Goal: Task Accomplishment & Management: Complete application form

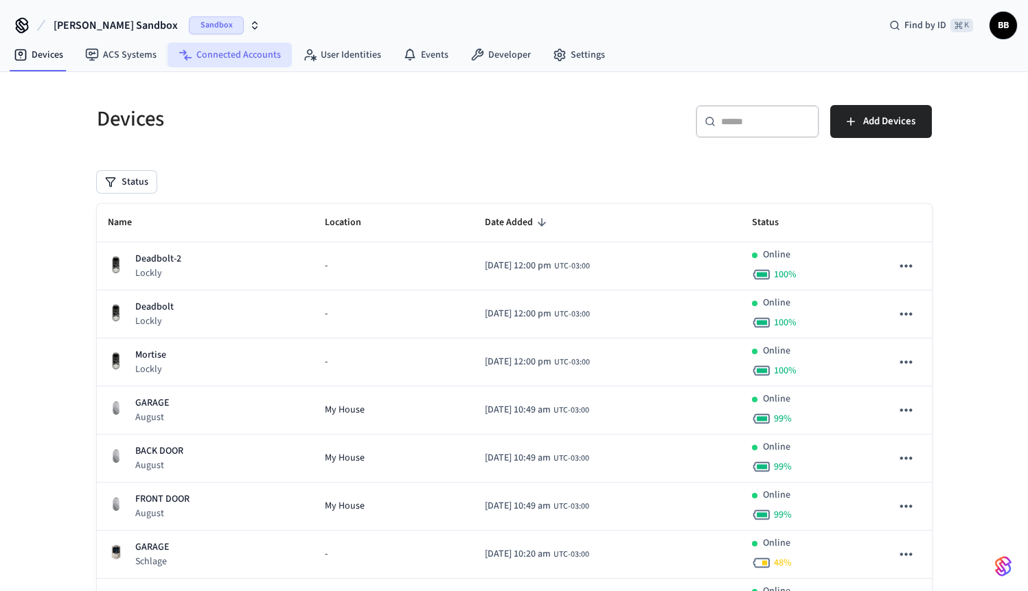
click at [266, 59] on link "Connected Accounts" at bounding box center [230, 55] width 124 height 25
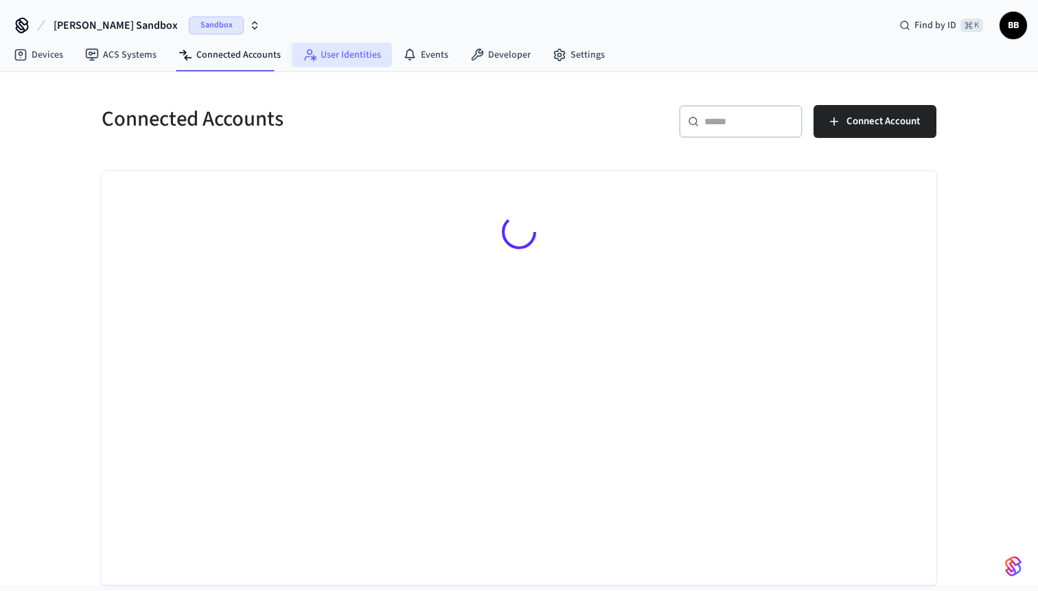
click at [360, 67] on link "User Identities" at bounding box center [342, 55] width 100 height 25
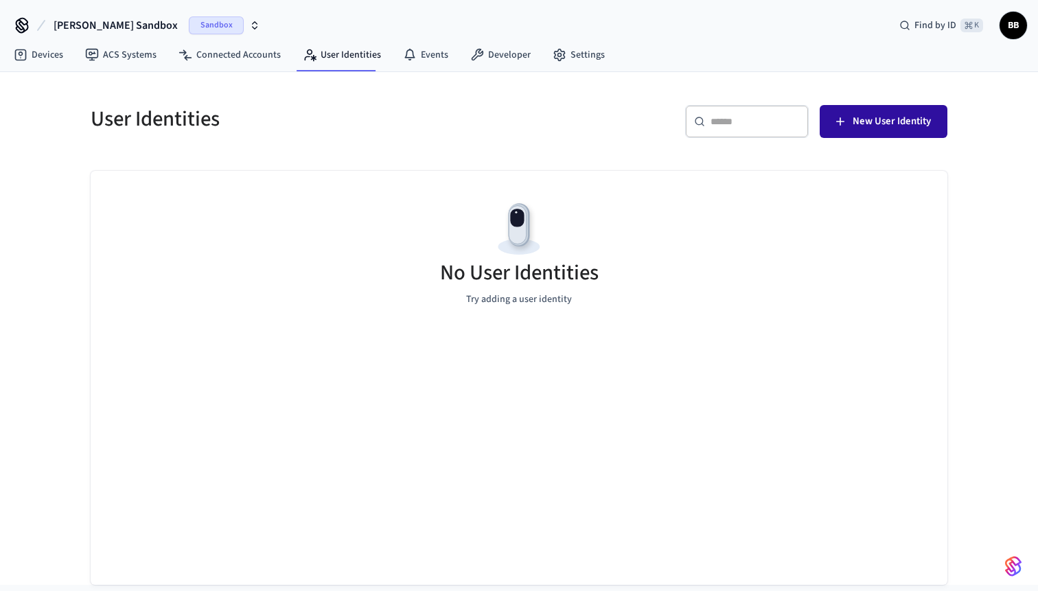
click at [914, 124] on span "New User Identity" at bounding box center [892, 122] width 78 height 18
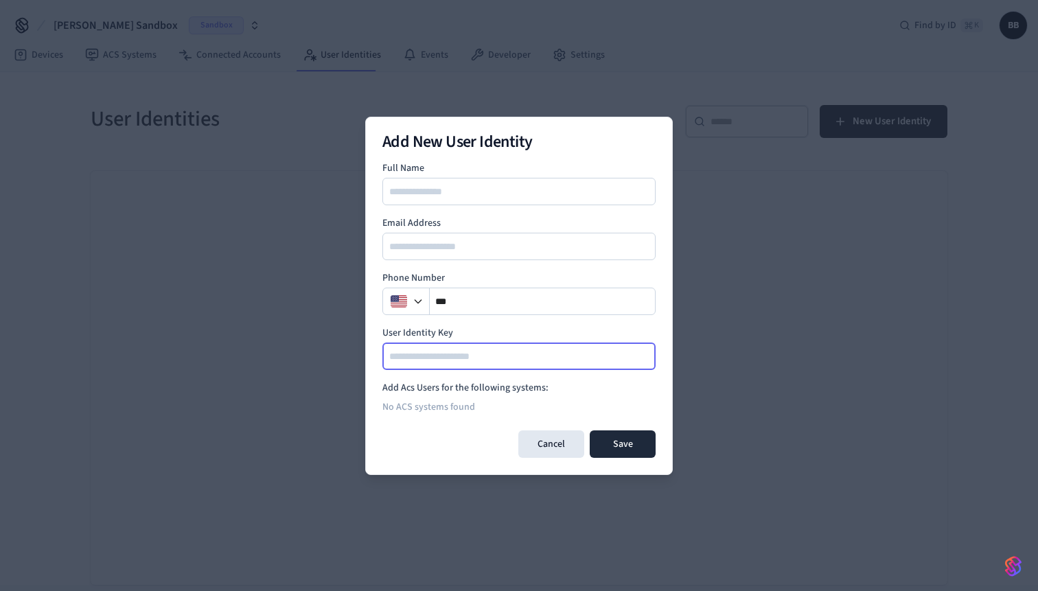
click at [484, 353] on input at bounding box center [520, 356] width 272 height 16
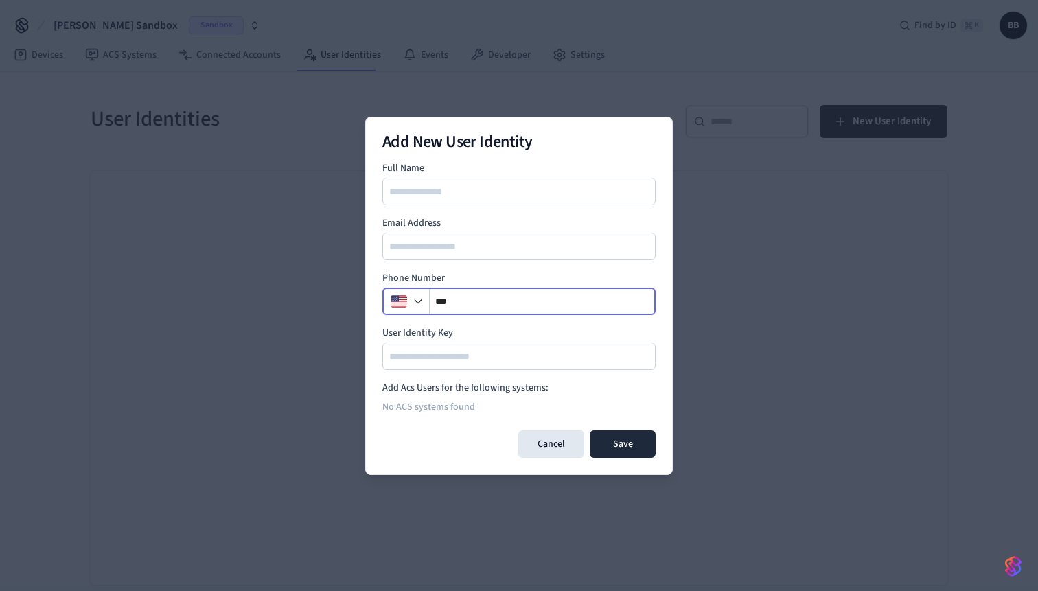
click at [508, 300] on input "**" at bounding box center [543, 301] width 226 height 16
click at [542, 206] on div "Full Name Email Address Phone Number ** User Identity Key" at bounding box center [518, 265] width 273 height 209
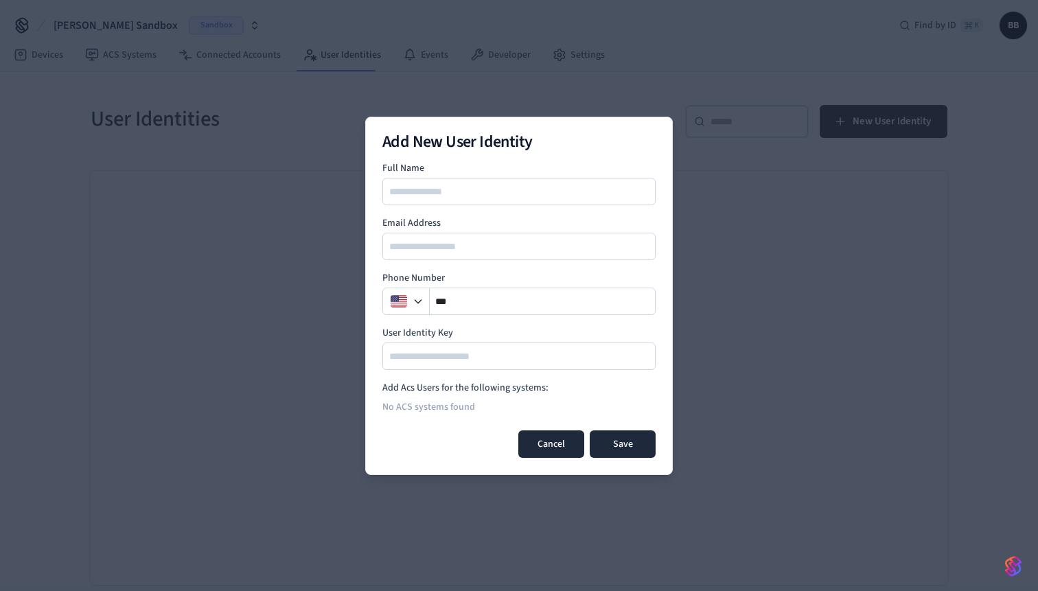
click at [550, 453] on button "Cancel" at bounding box center [551, 443] width 66 height 27
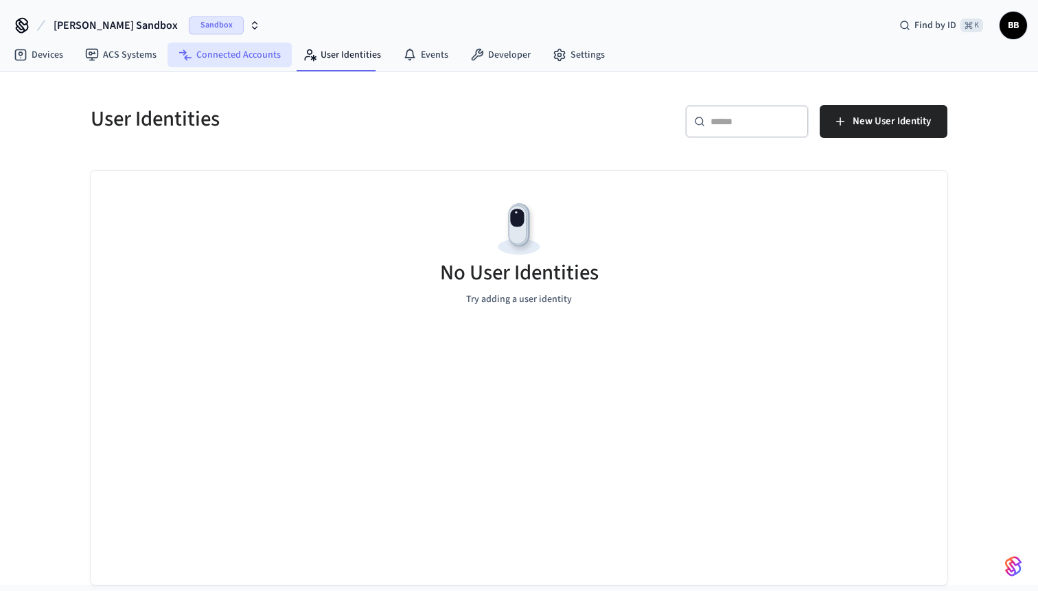
click at [233, 54] on link "Connected Accounts" at bounding box center [230, 55] width 124 height 25
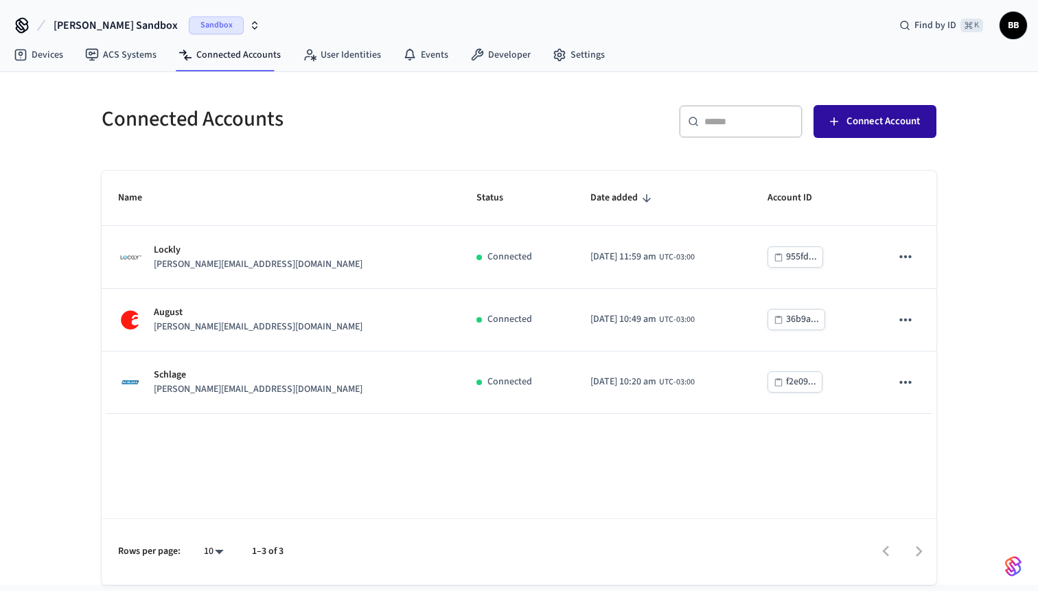
click at [876, 121] on span "Connect Account" at bounding box center [883, 122] width 73 height 18
click at [194, 18] on span "Sandbox" at bounding box center [216, 25] width 55 height 18
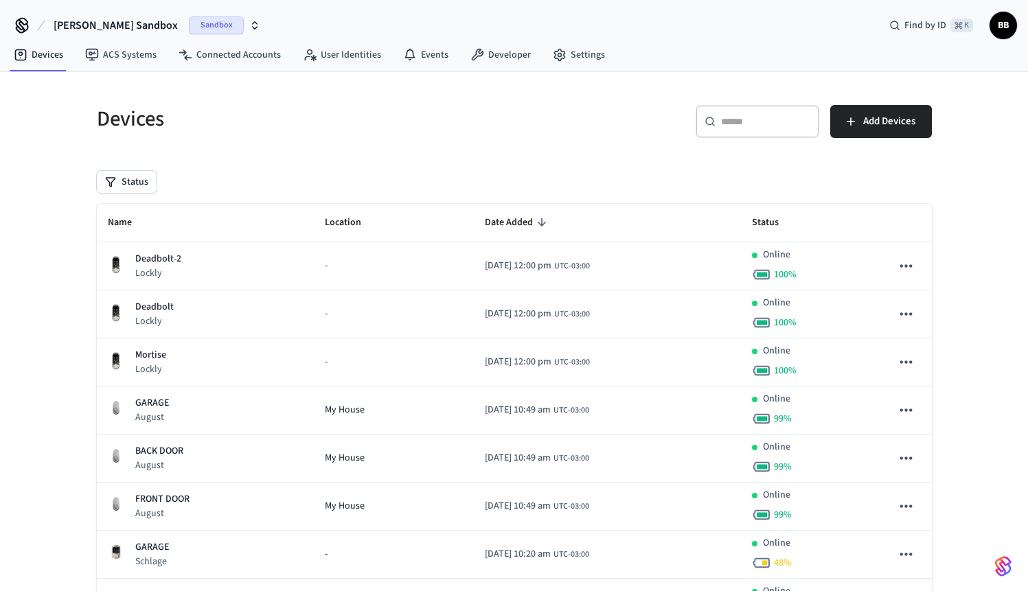
click at [332, 67] on nav "Devices ACS Systems Connected Accounts User Identities Events Developer Settings" at bounding box center [309, 56] width 613 height 32
click at [333, 62] on link "User Identities" at bounding box center [342, 55] width 100 height 25
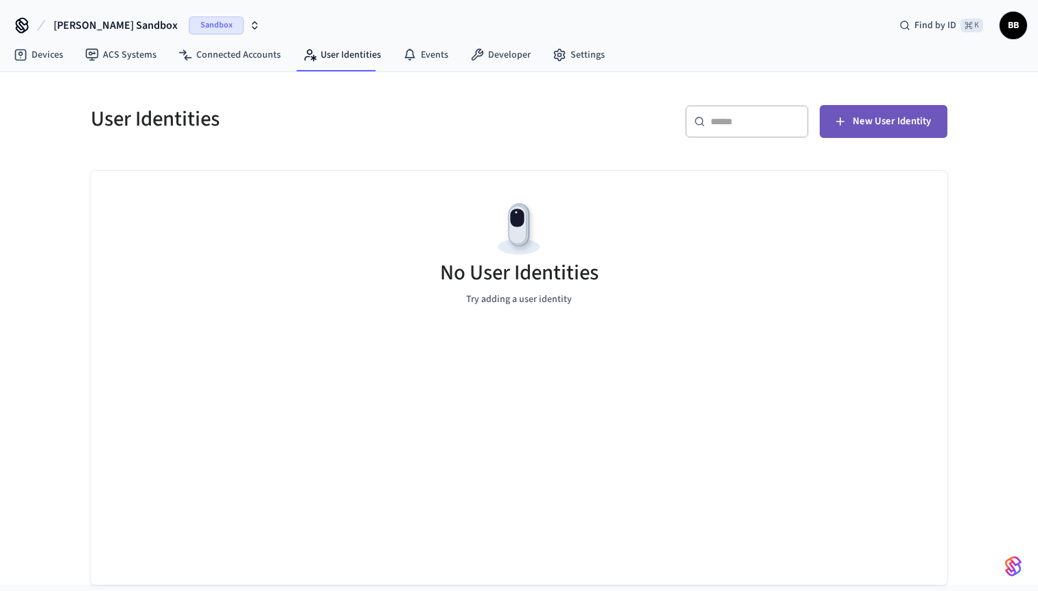
click at [880, 126] on span "New User Identity" at bounding box center [892, 122] width 78 height 18
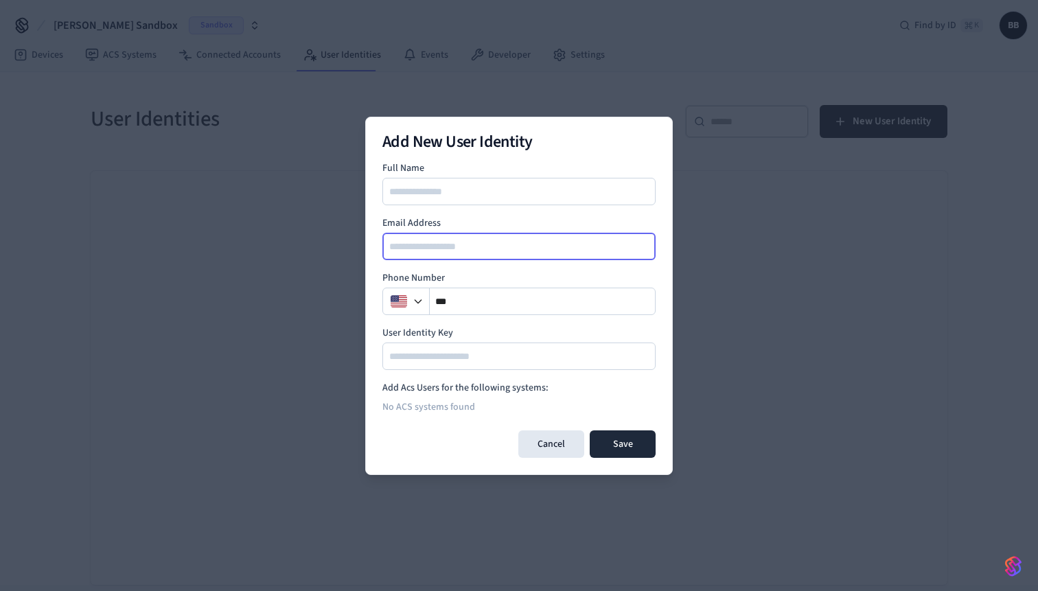
click at [393, 246] on input "email" at bounding box center [520, 246] width 272 height 16
click at [455, 199] on div at bounding box center [518, 191] width 273 height 27
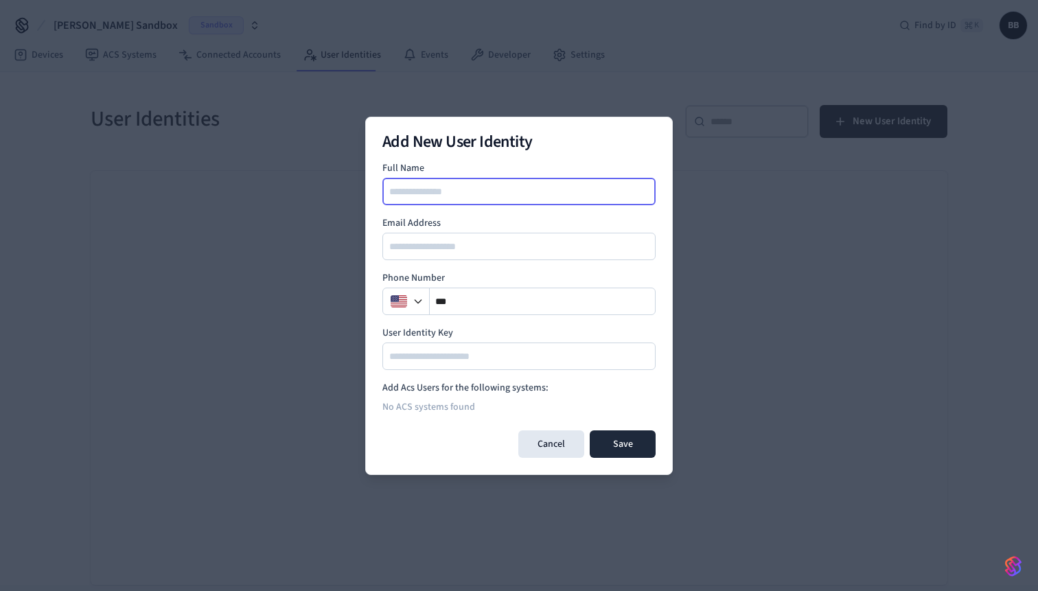
click at [484, 186] on input at bounding box center [520, 191] width 272 height 16
